Goal: Obtain resource: Obtain resource

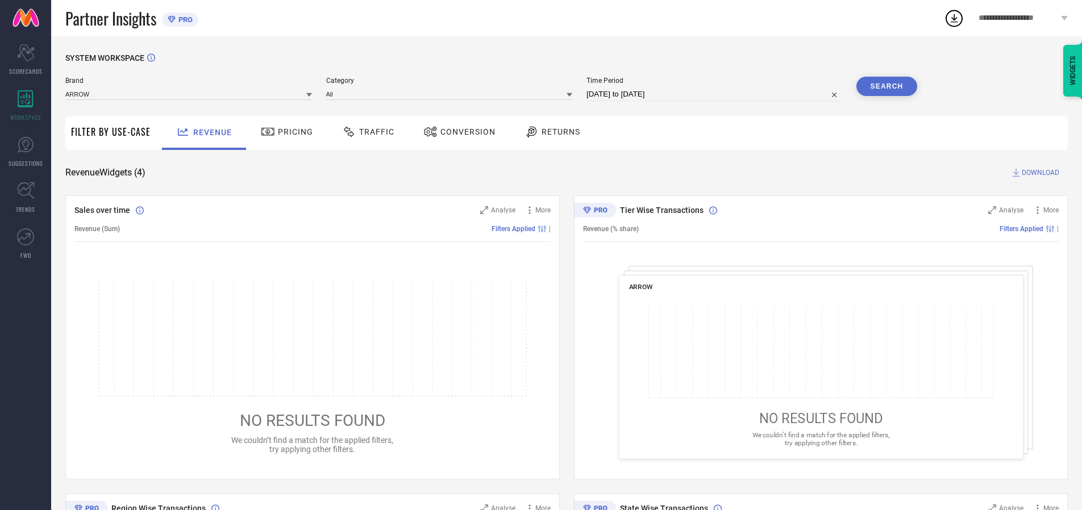
click at [365, 132] on span "Traffic" at bounding box center [376, 131] width 35 height 9
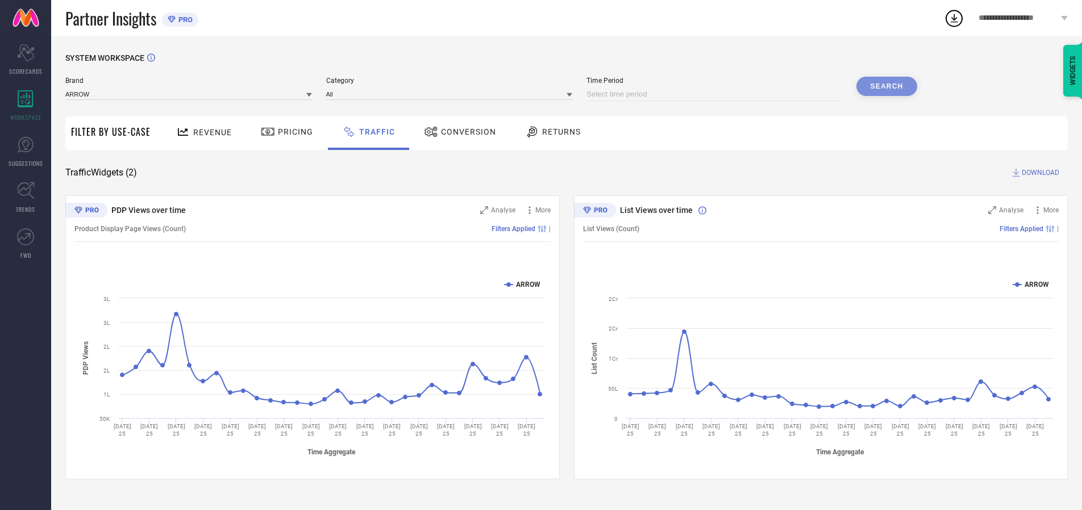
click at [716, 94] on input at bounding box center [714, 94] width 256 height 14
select select "8"
select select "2025"
select select "9"
select select "2025"
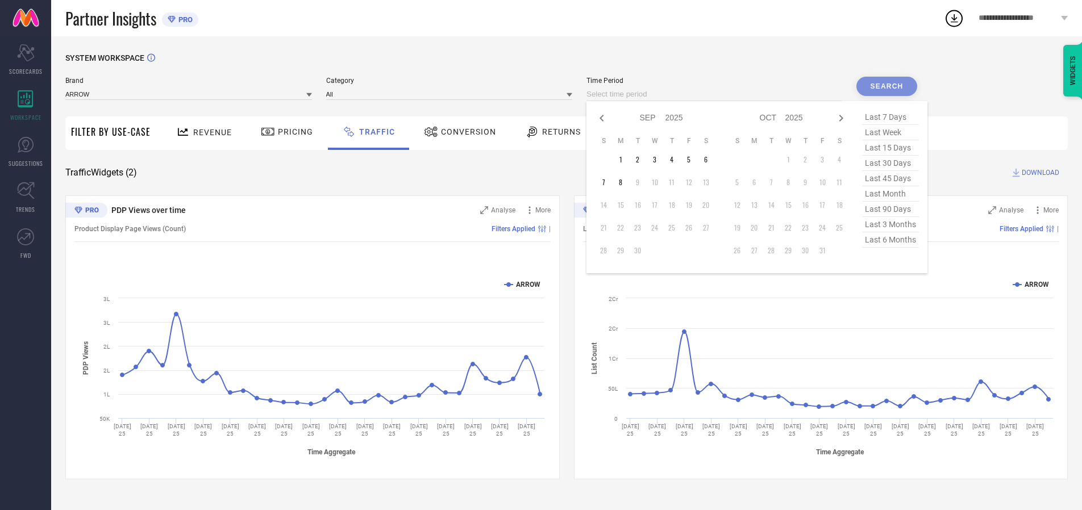
click at [607, 182] on td "7" at bounding box center [603, 182] width 17 height 17
type input "[DATE] to [DATE]"
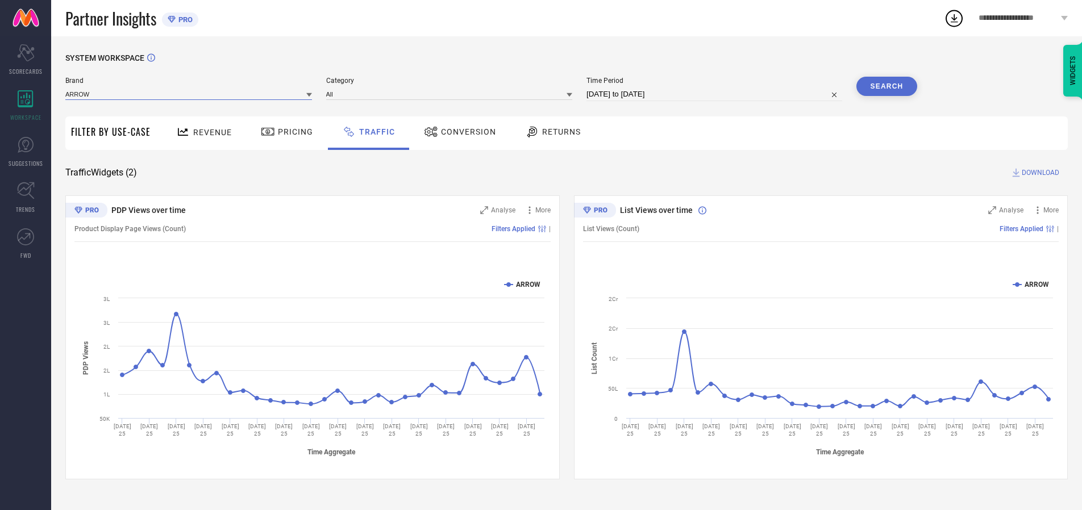
click at [189, 94] on input at bounding box center [188, 94] width 247 height 12
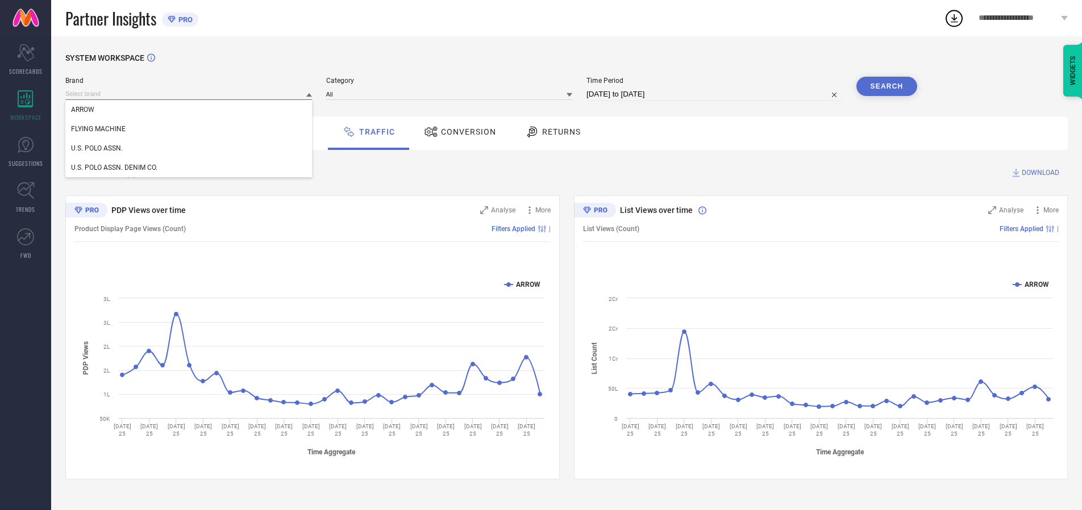
click at [189, 94] on input at bounding box center [188, 94] width 247 height 12
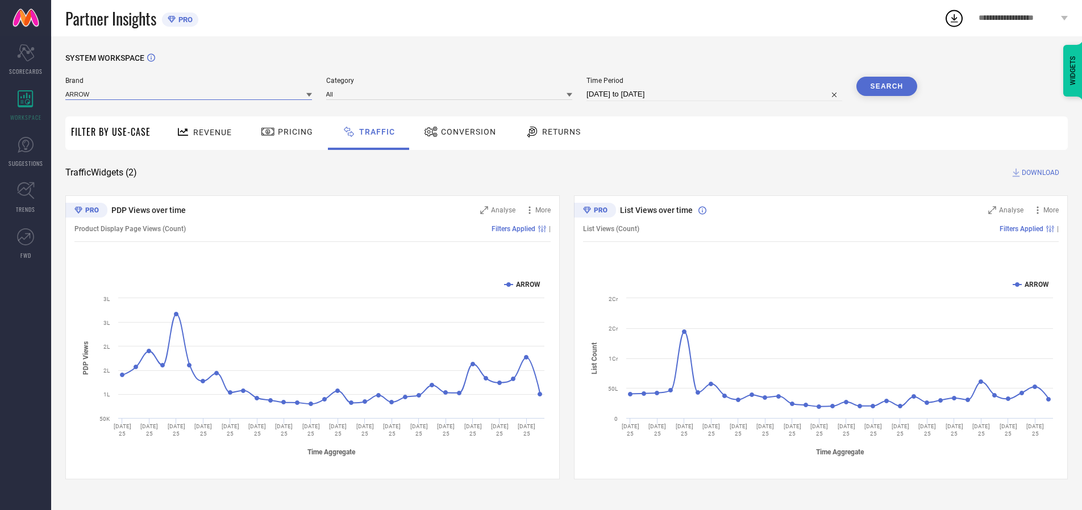
click at [189, 94] on input at bounding box center [188, 94] width 247 height 12
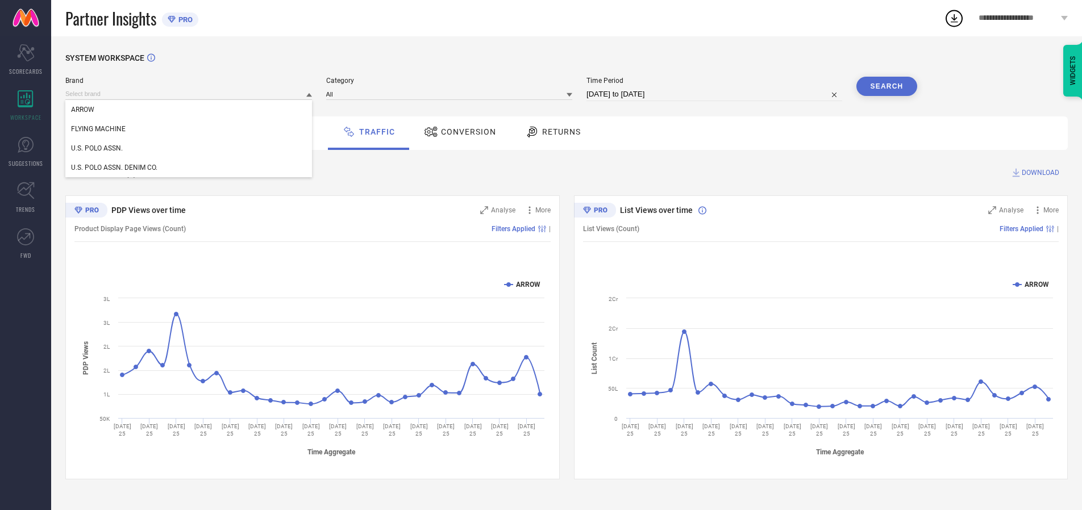
click at [189, 148] on div "U.S. POLO ASSN." at bounding box center [188, 148] width 247 height 19
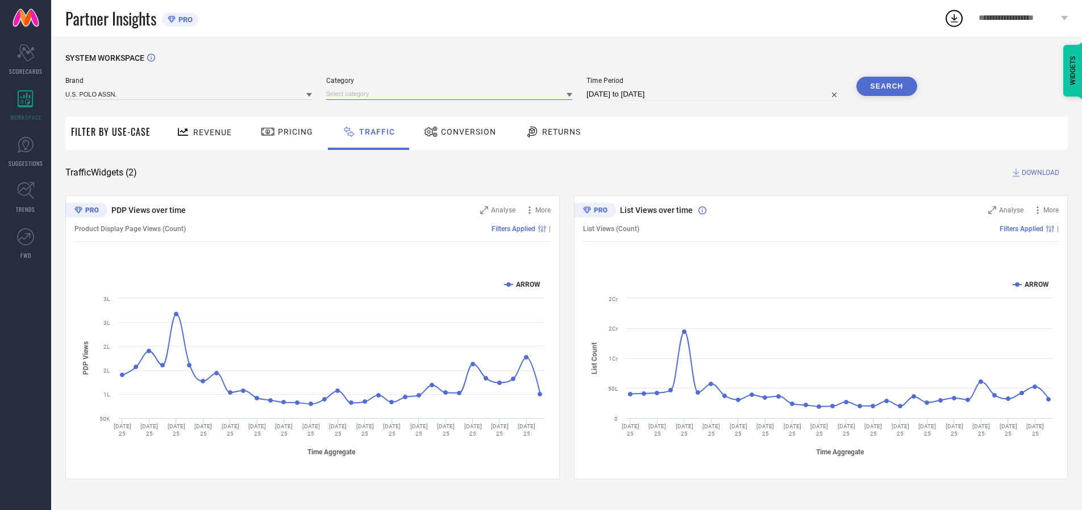
click at [452, 94] on input at bounding box center [449, 94] width 247 height 12
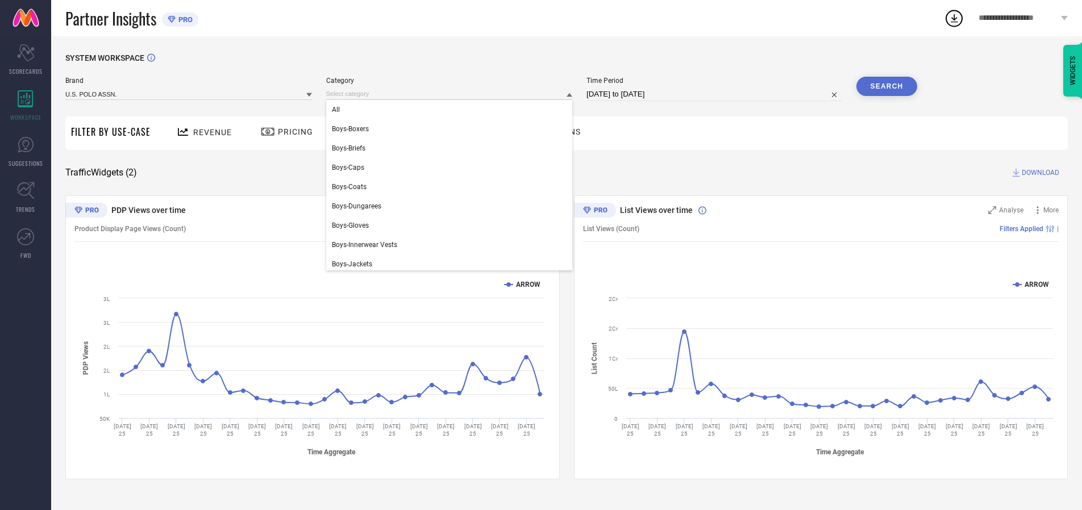
click at [452, 110] on div "All" at bounding box center [449, 109] width 247 height 19
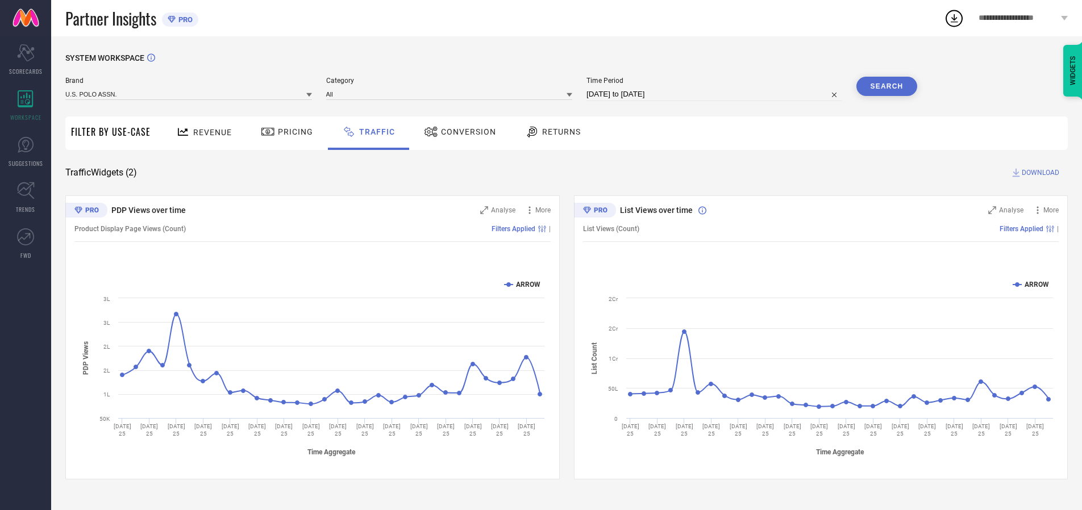
click at [886, 86] on button "Search" at bounding box center [886, 86] width 61 height 19
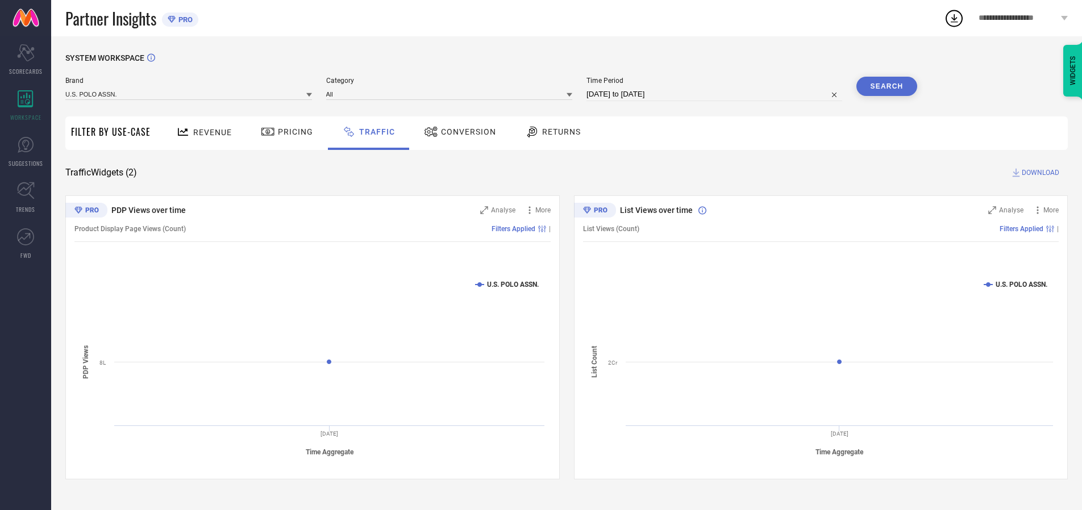
click at [1038, 173] on span "DOWNLOAD" at bounding box center [1039, 172] width 37 height 11
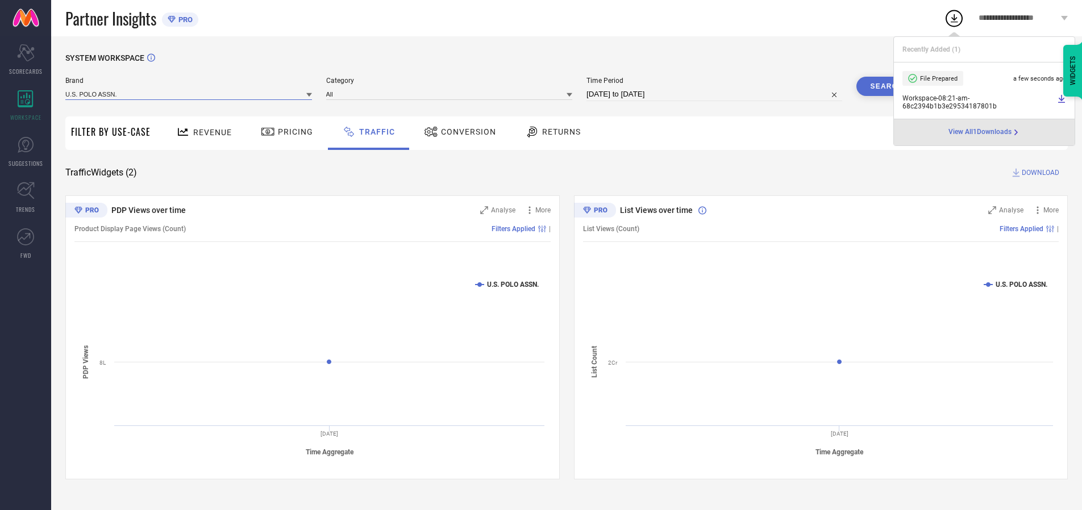
click at [189, 94] on input at bounding box center [188, 94] width 247 height 12
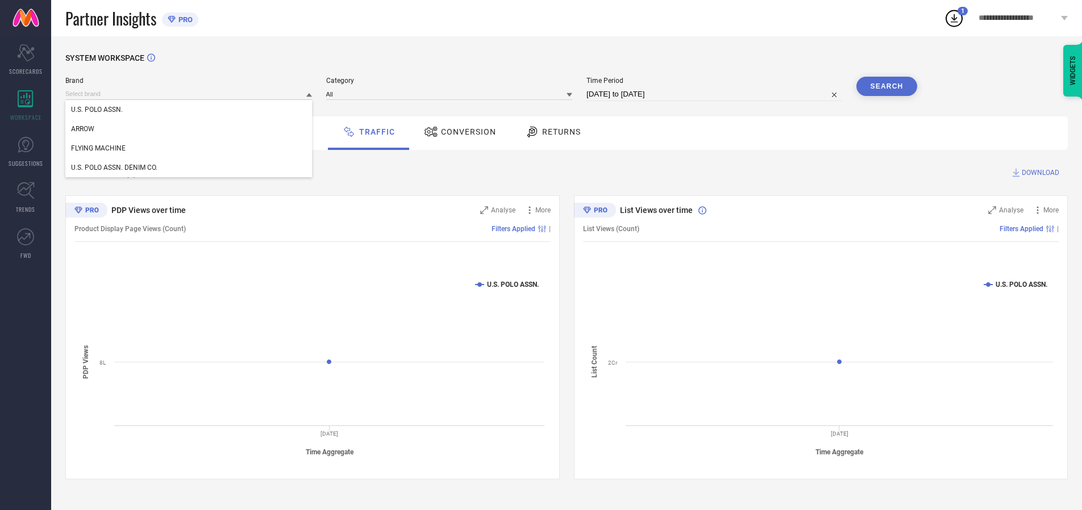
click at [189, 168] on div "U.S. POLO ASSN. DENIM CO." at bounding box center [188, 167] width 247 height 19
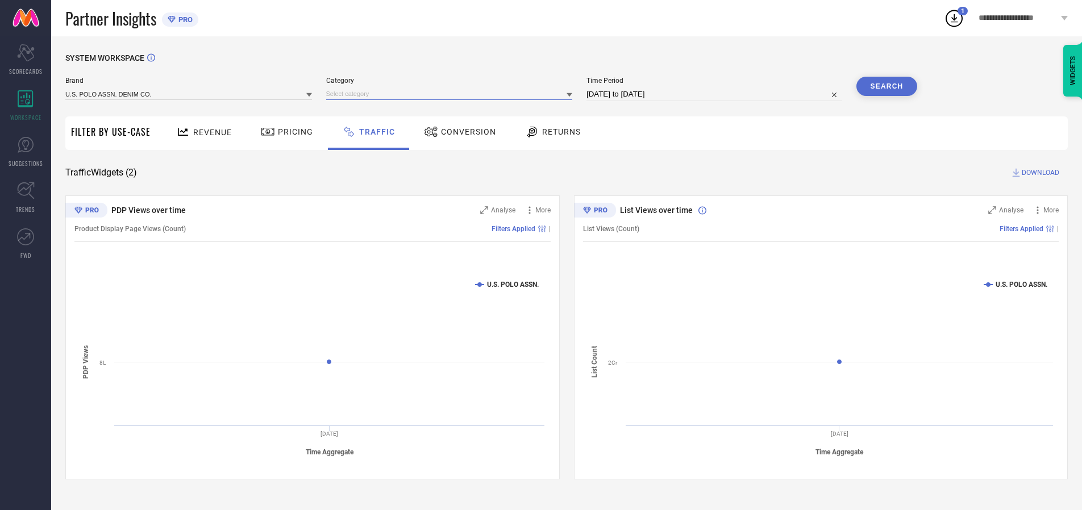
click at [452, 94] on input at bounding box center [449, 94] width 247 height 12
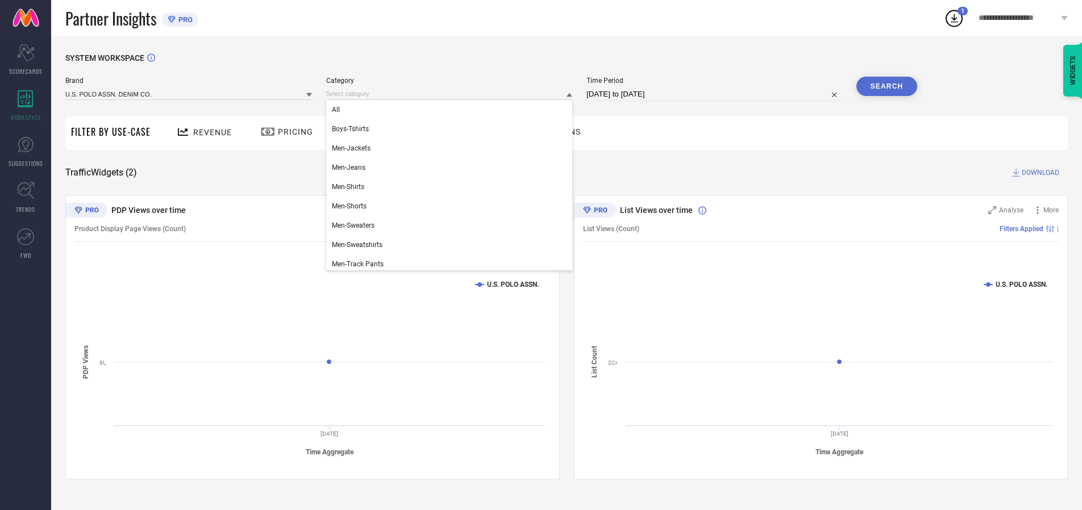
click at [452, 110] on div "All" at bounding box center [449, 109] width 247 height 19
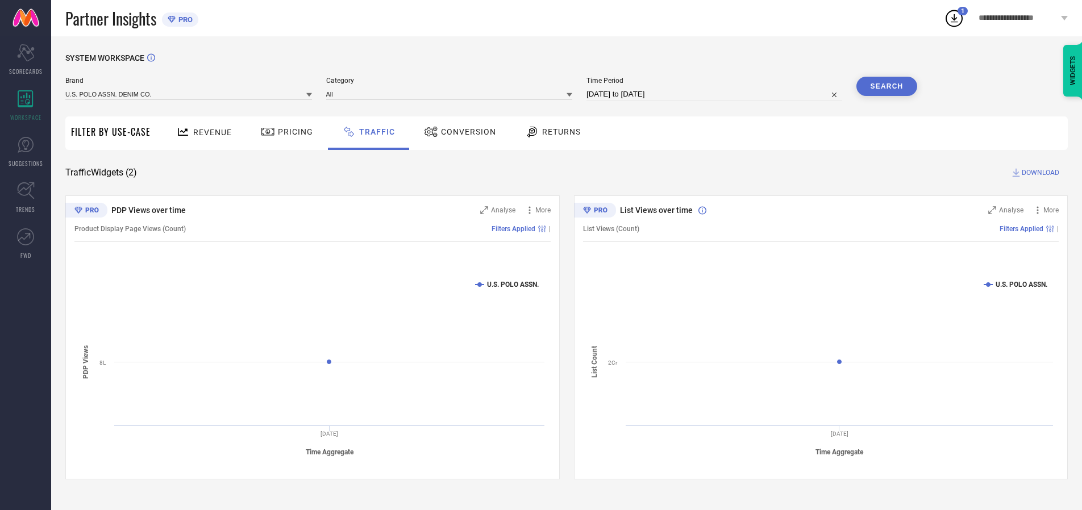
click at [886, 86] on button "Search" at bounding box center [886, 86] width 61 height 19
click at [1038, 173] on span "DOWNLOAD" at bounding box center [1039, 172] width 37 height 11
click at [716, 94] on input at bounding box center [714, 94] width 256 height 14
select select "8"
select select "2025"
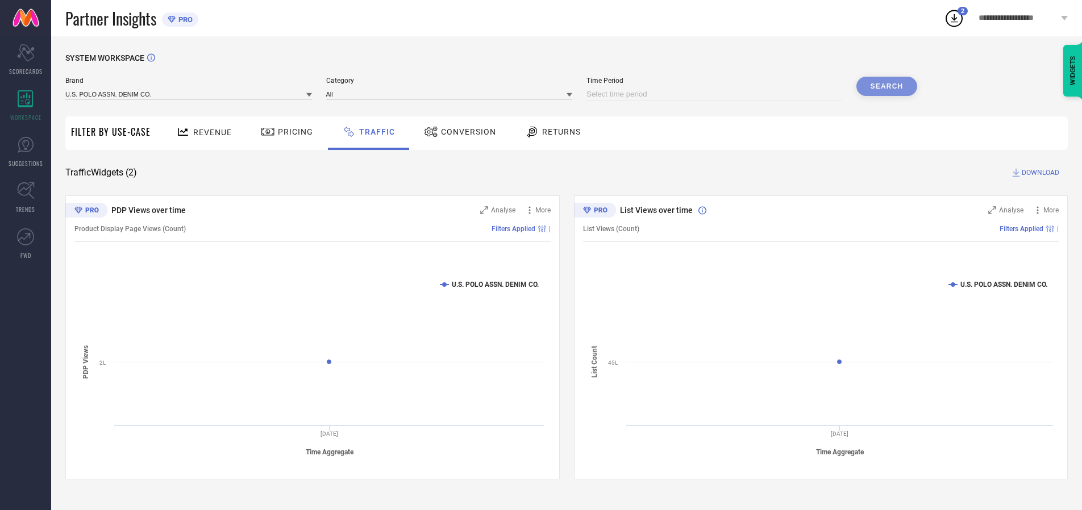
select select "9"
select select "2025"
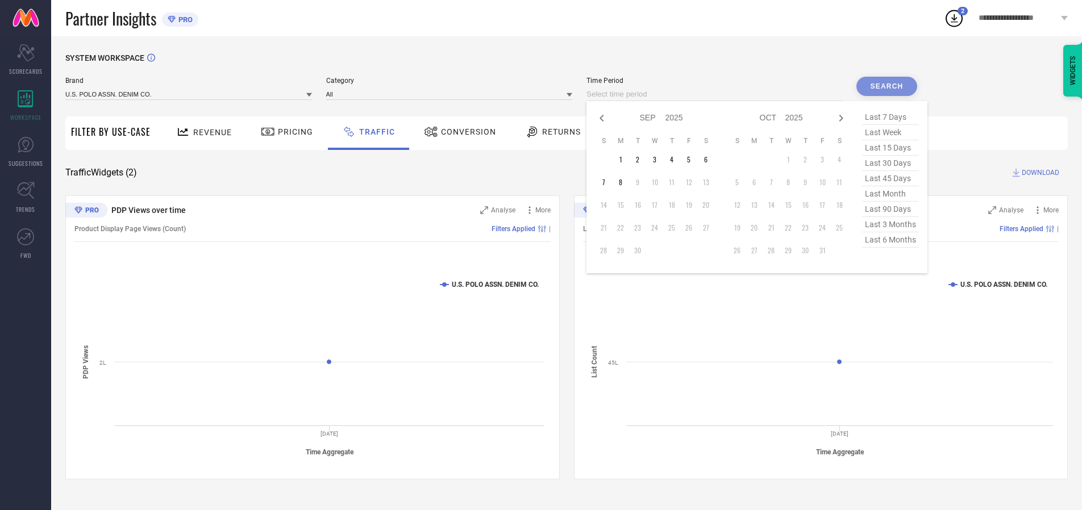
click at [624, 182] on td "8" at bounding box center [620, 182] width 17 height 17
type input "[DATE] to [DATE]"
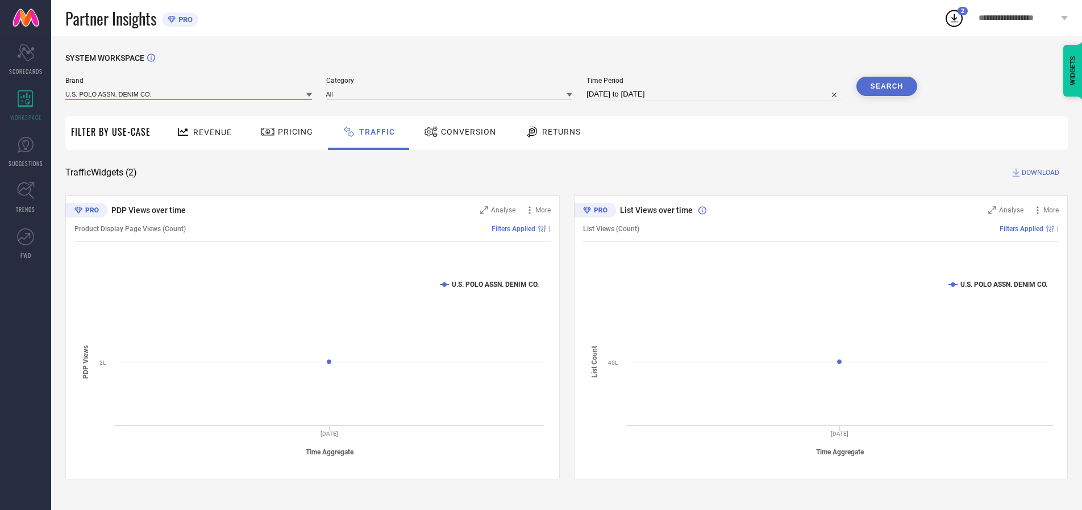
click at [189, 94] on input at bounding box center [188, 94] width 247 height 12
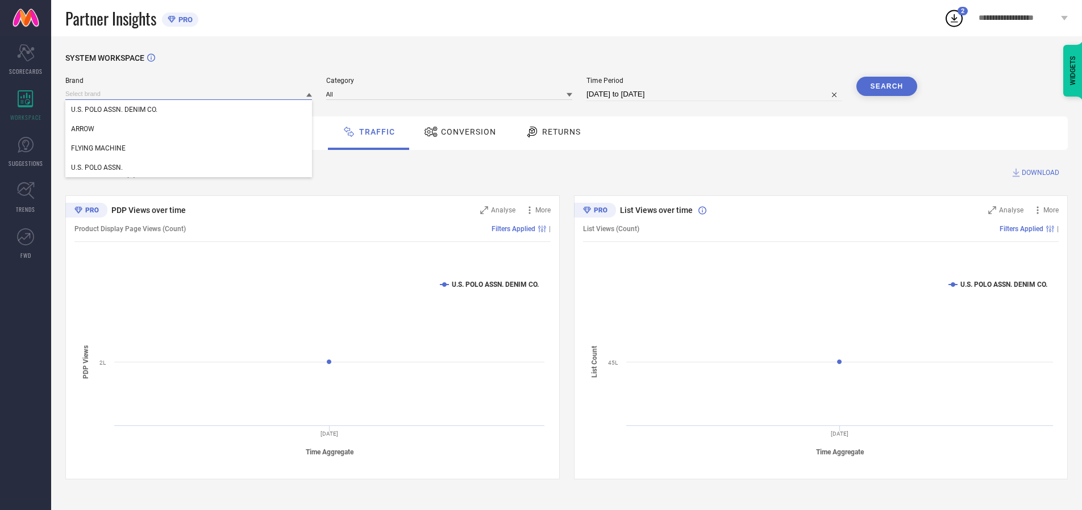
click at [189, 94] on input at bounding box center [188, 94] width 247 height 12
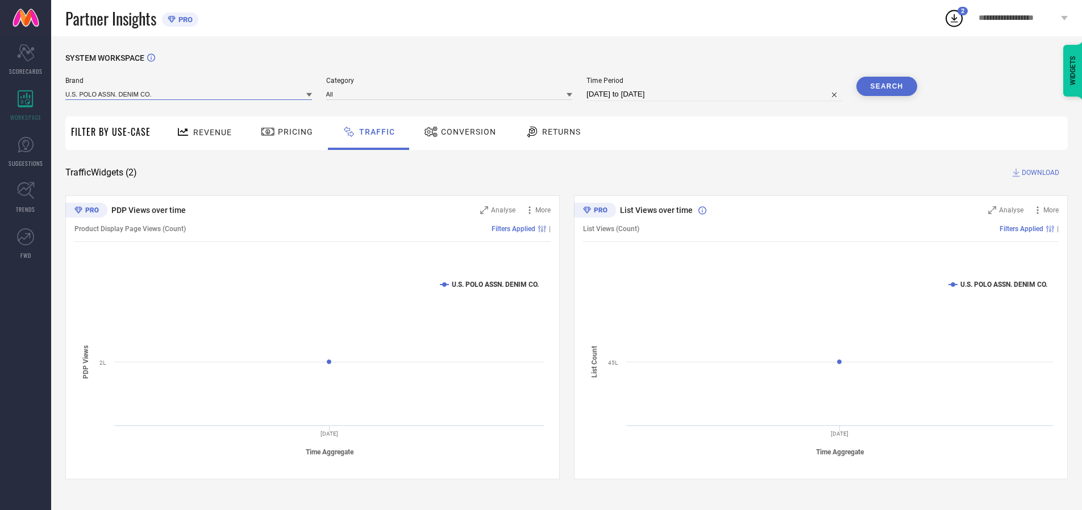
click at [189, 94] on input at bounding box center [188, 94] width 247 height 12
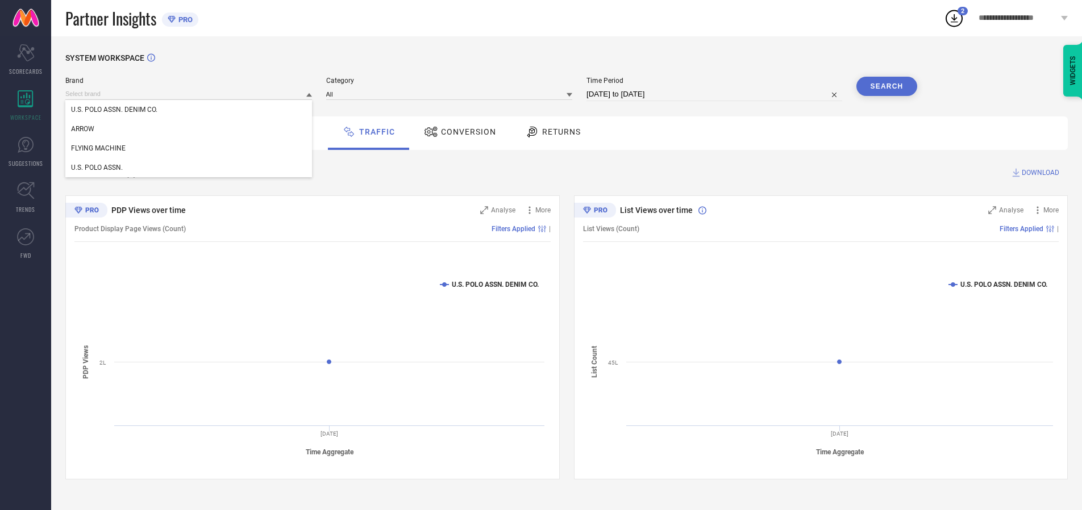
click at [189, 110] on div "U.S. POLO ASSN. DENIM CO." at bounding box center [188, 109] width 247 height 19
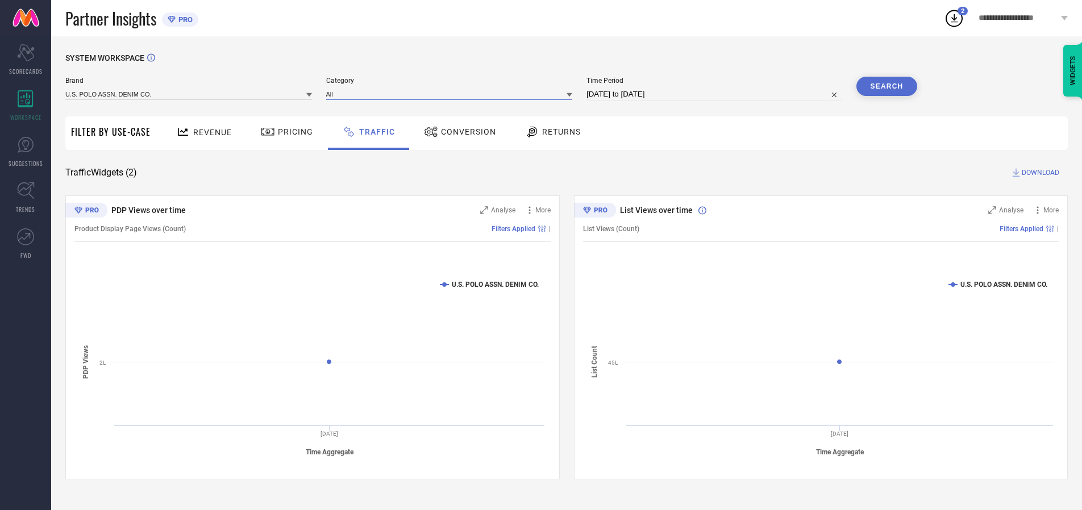
click at [452, 94] on input at bounding box center [449, 94] width 247 height 12
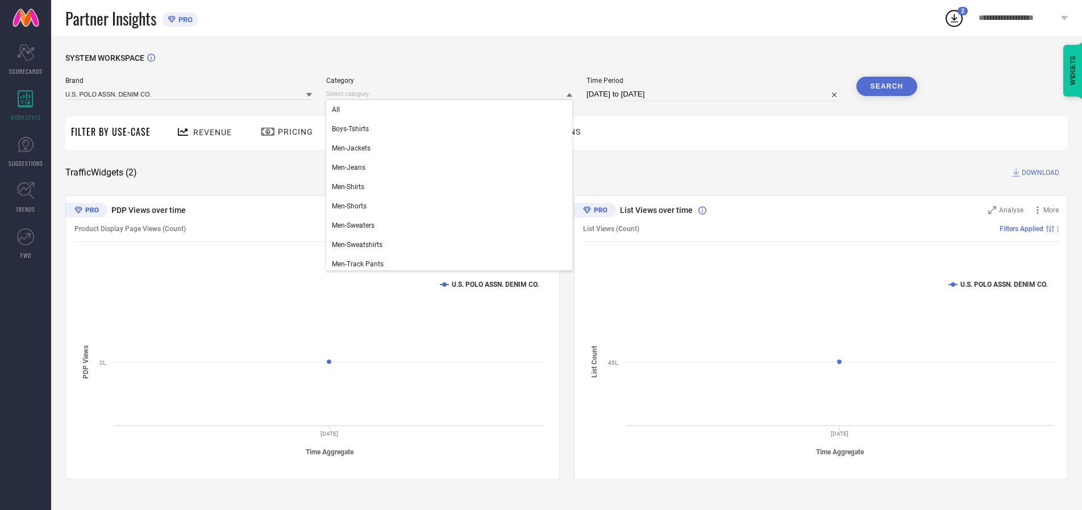
click at [452, 110] on div "All" at bounding box center [449, 109] width 247 height 19
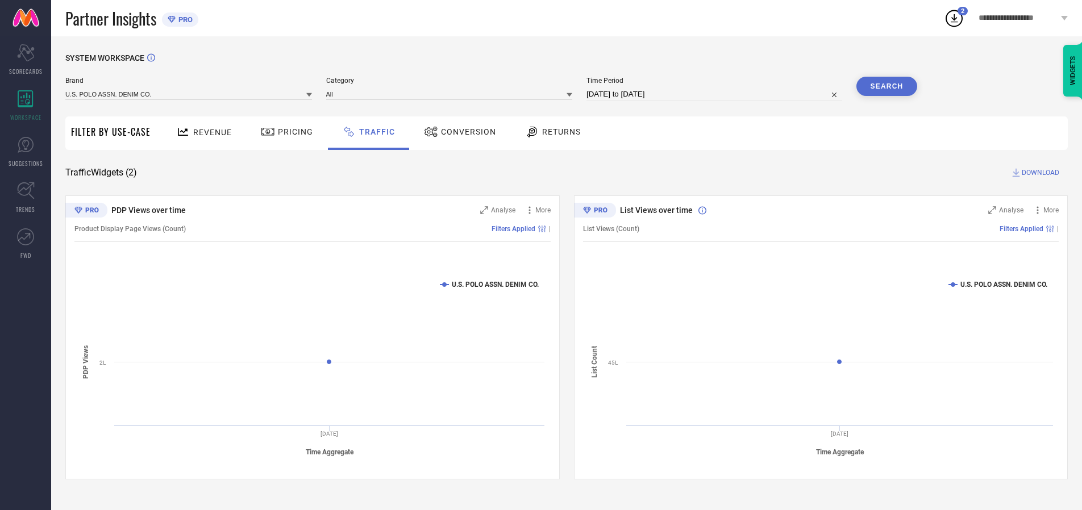
click at [886, 86] on button "Search" at bounding box center [886, 86] width 61 height 19
click at [1038, 173] on span "DOWNLOAD" at bounding box center [1039, 172] width 37 height 11
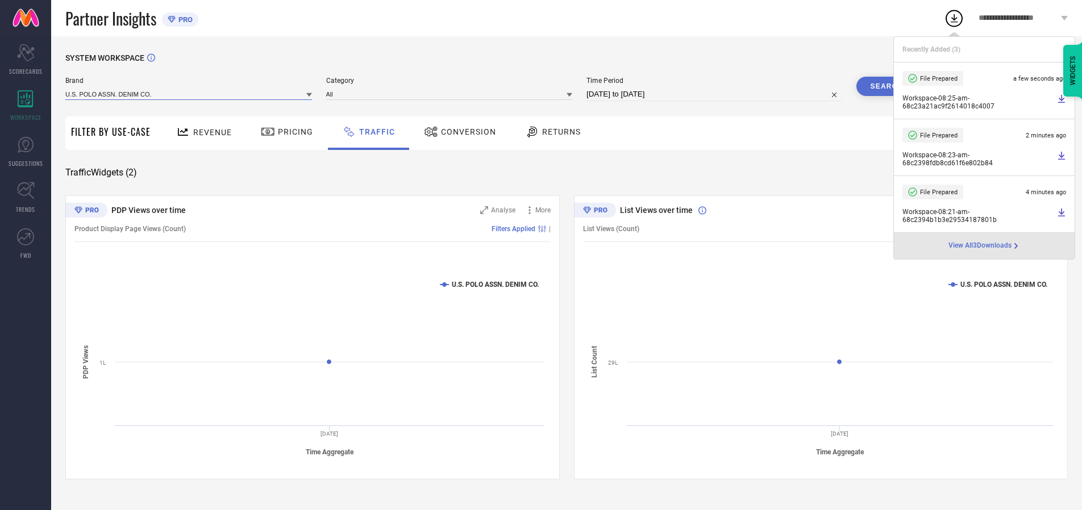
click at [189, 94] on input at bounding box center [188, 94] width 247 height 12
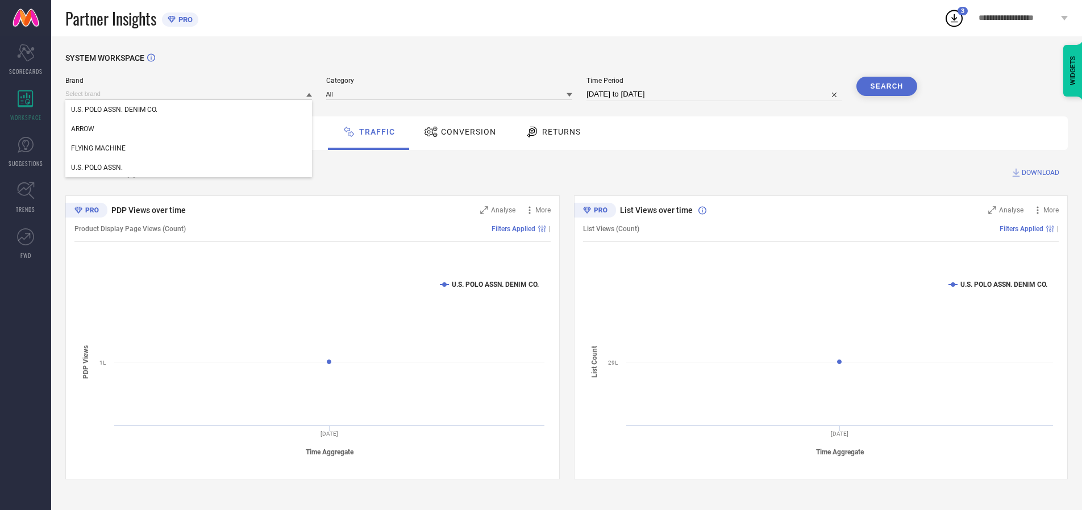
click at [189, 168] on div "U.S. POLO ASSN." at bounding box center [188, 167] width 247 height 19
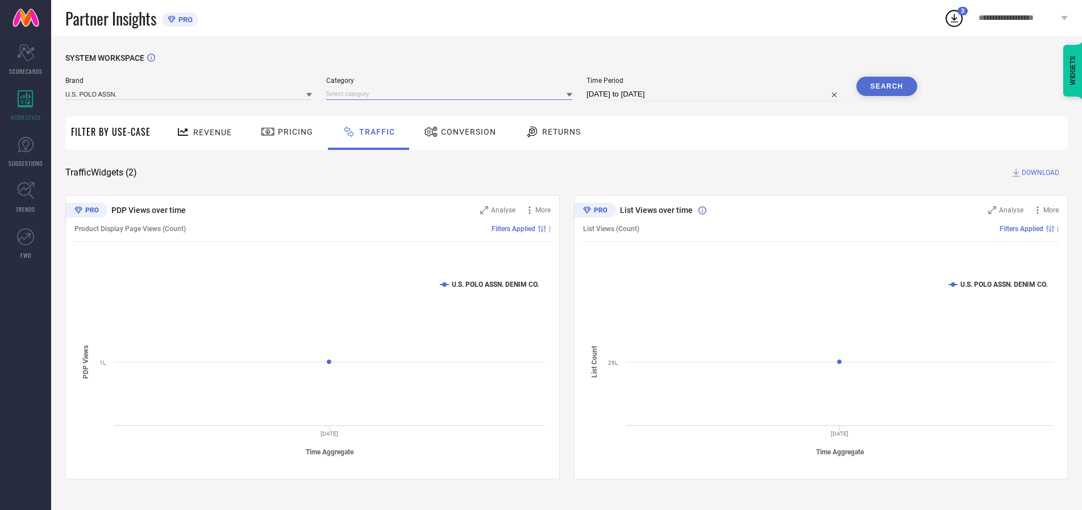
click at [452, 94] on input at bounding box center [449, 94] width 247 height 12
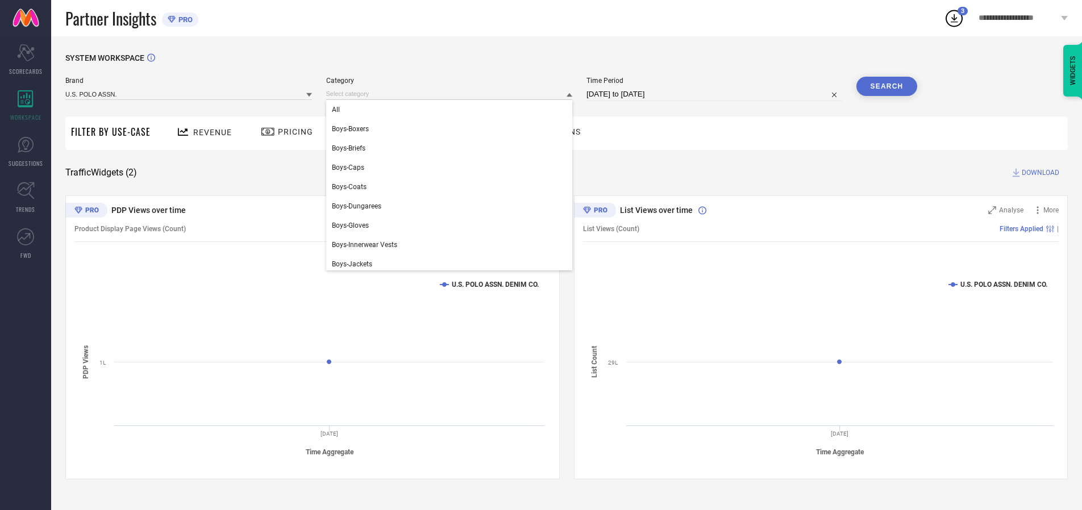
click at [452, 110] on div "All" at bounding box center [449, 109] width 247 height 19
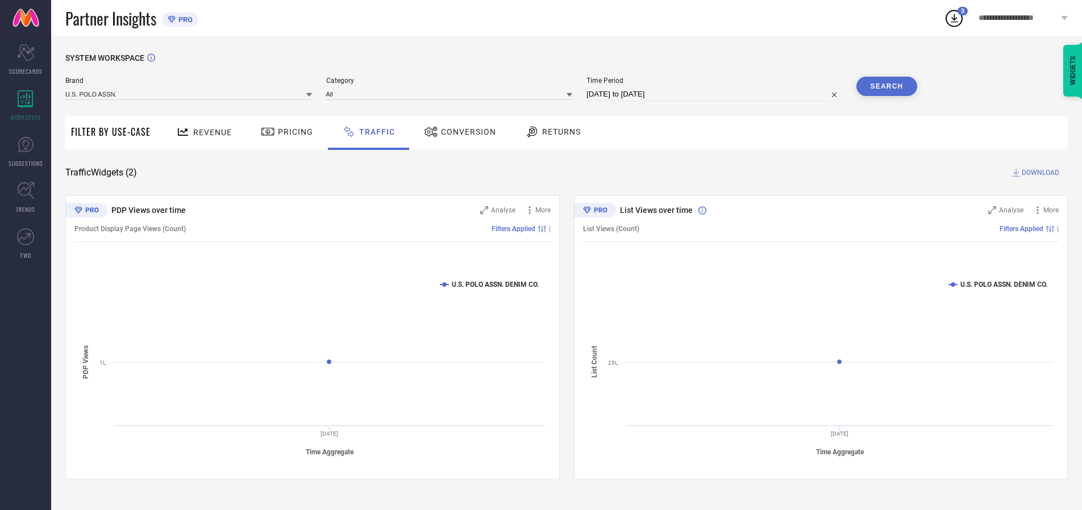
click at [886, 86] on button "Search" at bounding box center [886, 86] width 61 height 19
click at [1038, 173] on span "DOWNLOAD" at bounding box center [1039, 172] width 37 height 11
